Goal: Task Accomplishment & Management: Manage account settings

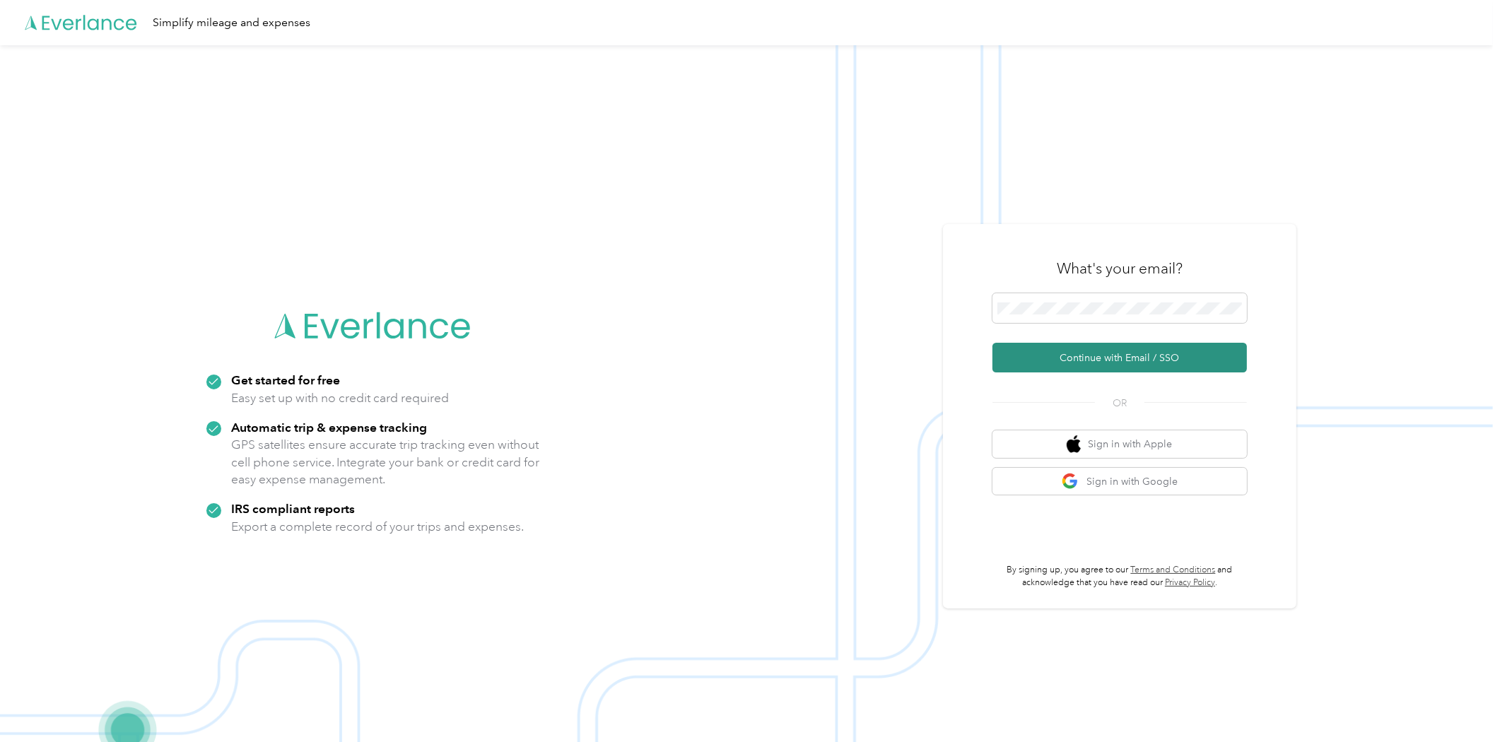
click at [1175, 343] on button "Continue with Email / SSO" at bounding box center [1119, 358] width 254 height 30
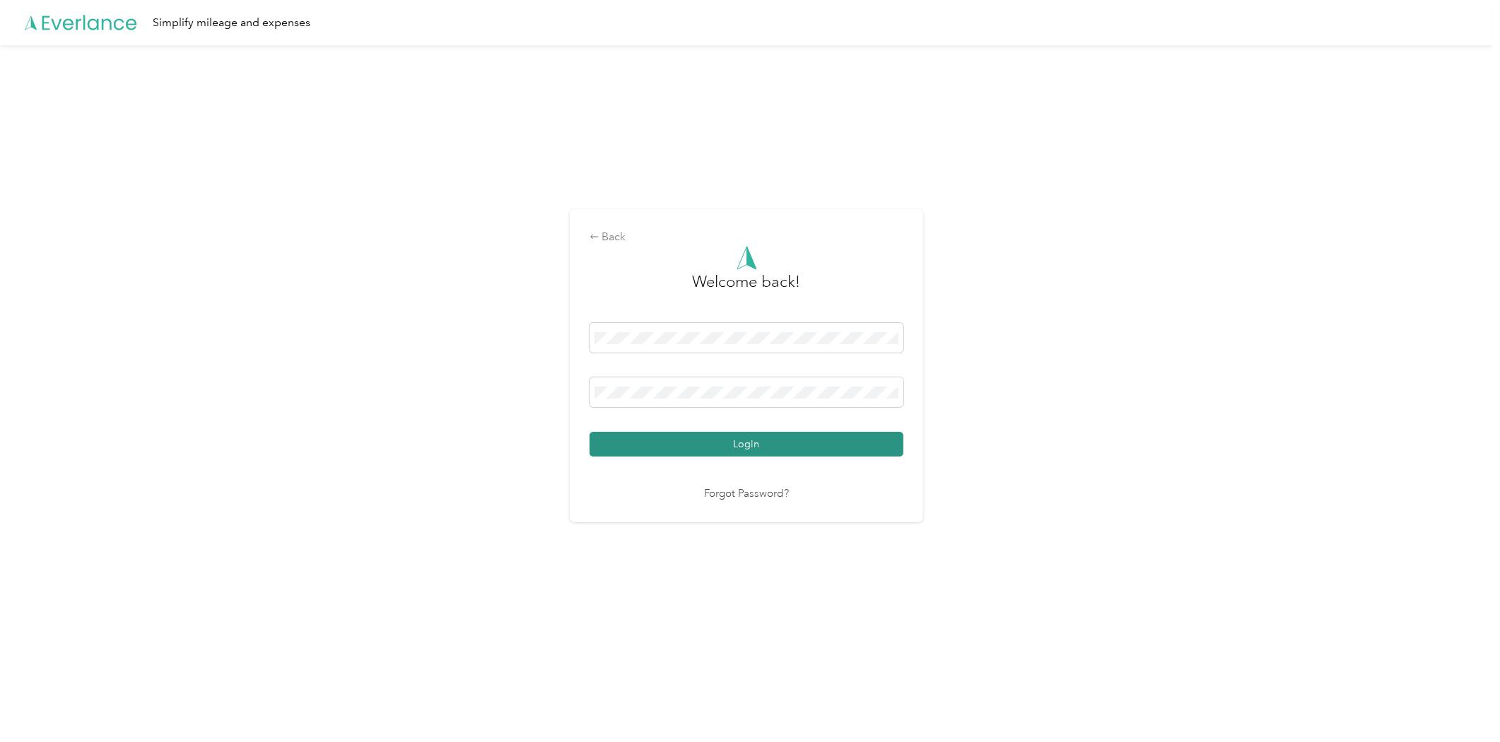
click at [809, 442] on button "Login" at bounding box center [747, 444] width 314 height 25
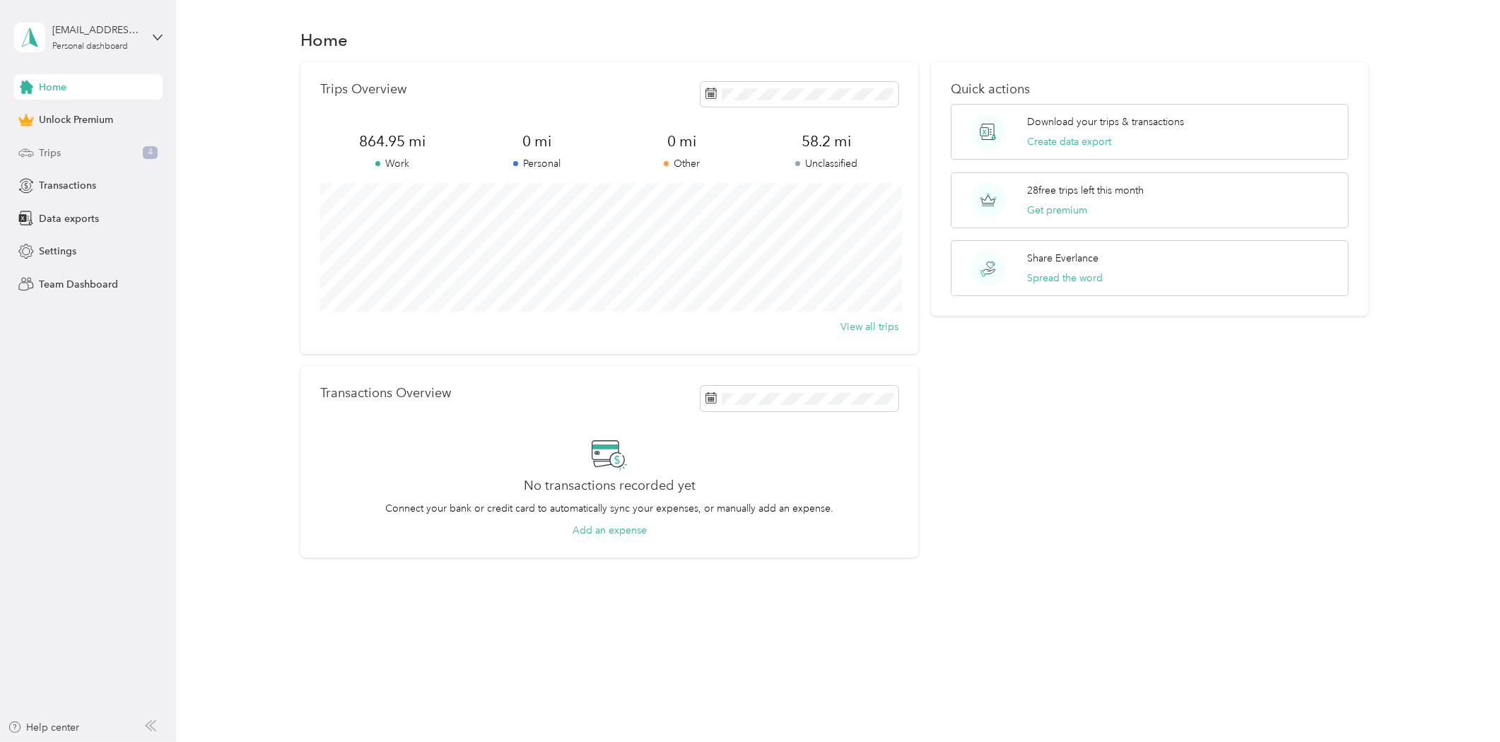
click at [89, 154] on div "Trips 4" at bounding box center [88, 152] width 148 height 25
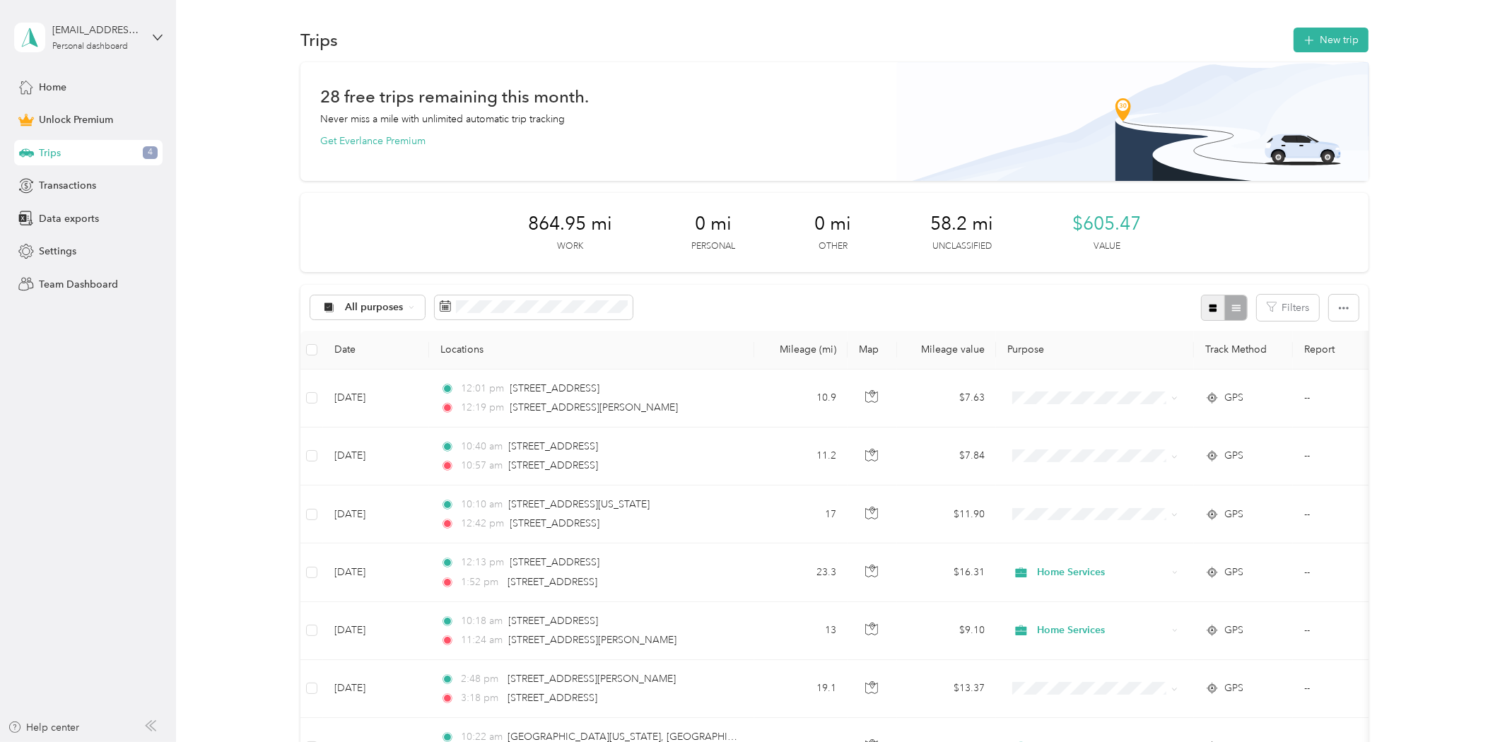
click at [1210, 309] on icon "button" at bounding box center [1213, 309] width 8 height 8
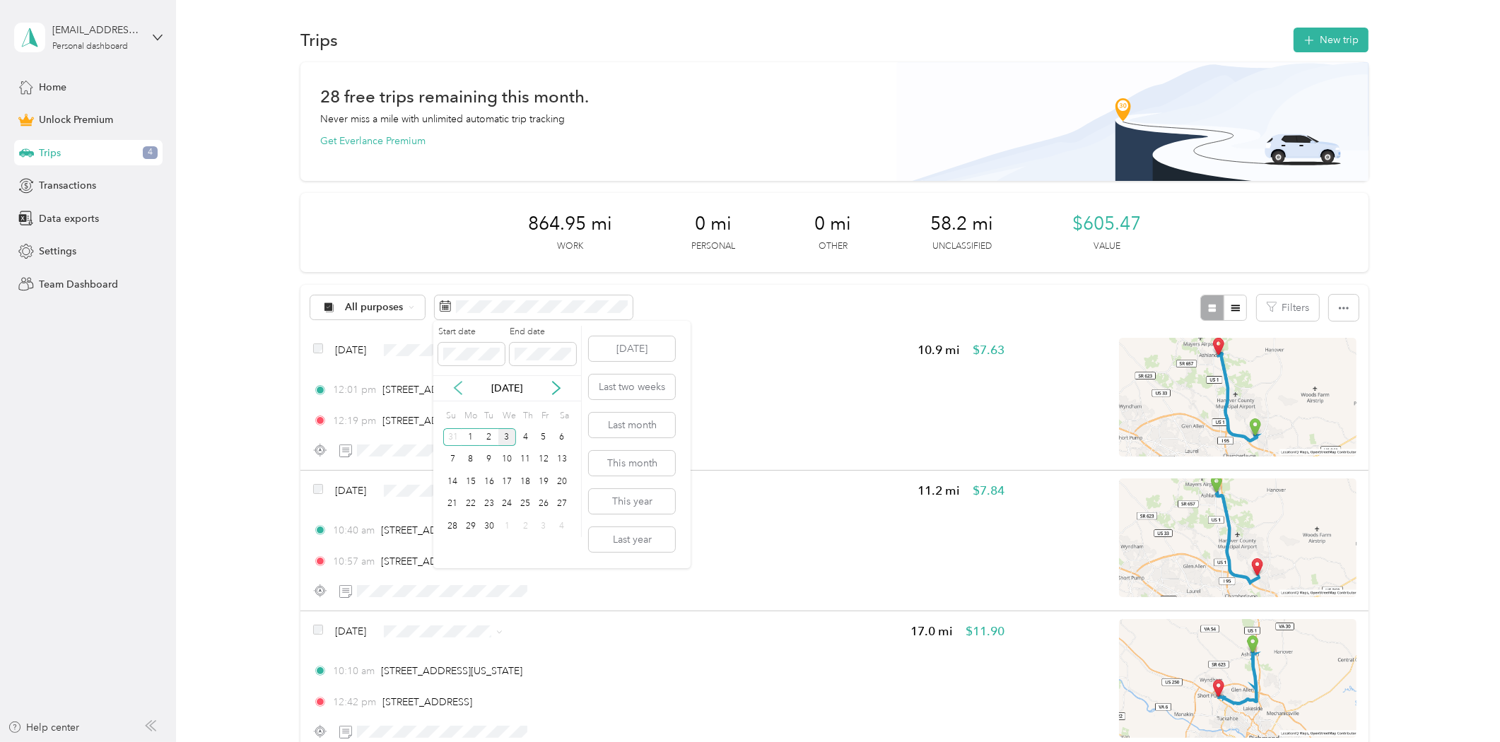
click at [458, 389] on icon at bounding box center [458, 388] width 14 height 14
click at [469, 504] on div "18" at bounding box center [471, 505] width 18 height 18
click at [453, 546] on div "31" at bounding box center [452, 549] width 18 height 18
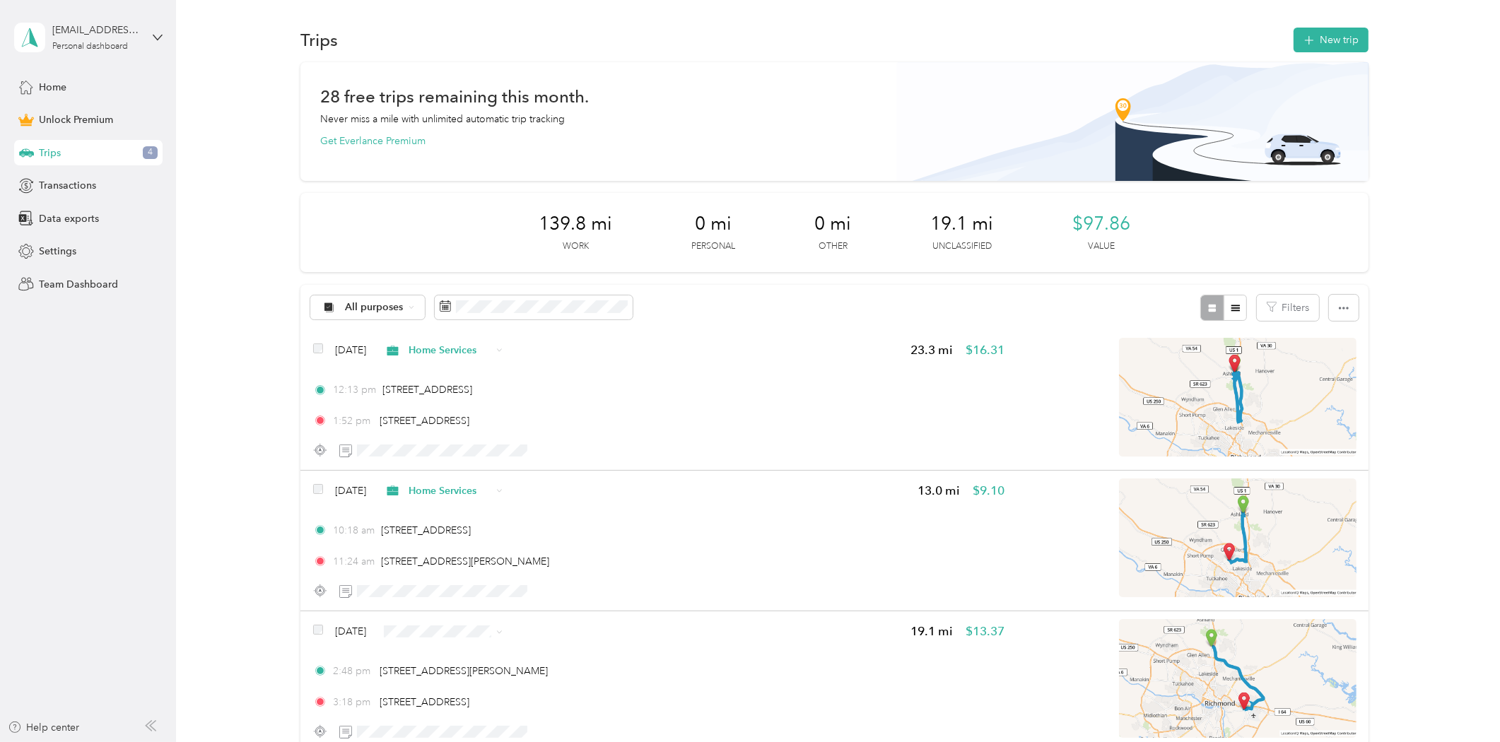
click at [150, 31] on div "[EMAIL_ADDRESS][DOMAIN_NAME] Personal dashboard" at bounding box center [88, 37] width 148 height 49
click at [83, 115] on div "Log out" at bounding box center [163, 115] width 278 height 25
